Goal: Information Seeking & Learning: Learn about a topic

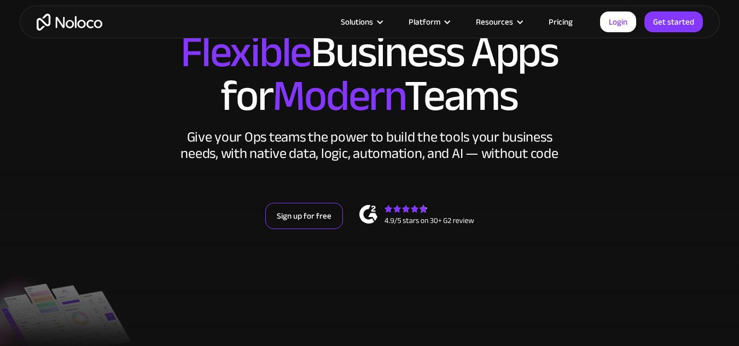
click at [317, 214] on link "Sign up for free" at bounding box center [304, 216] width 78 height 26
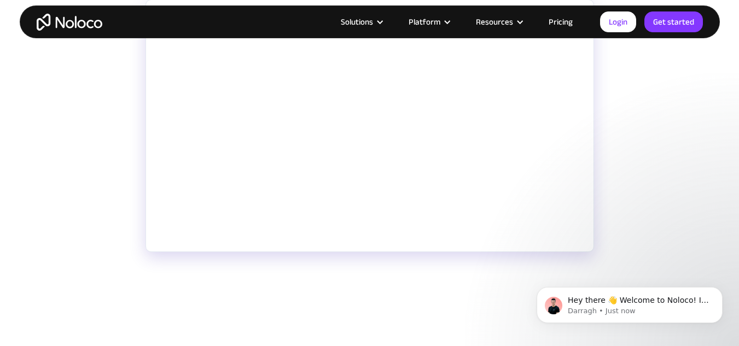
click at [488, 296] on p "Need a simple way to gather and manage data collected from inside and outside y…" at bounding box center [370, 311] width 449 height 53
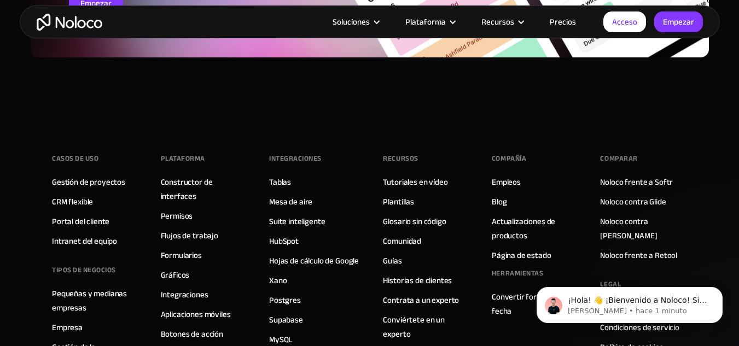
scroll to position [2134, 0]
